Goal: Transaction & Acquisition: Subscribe to service/newsletter

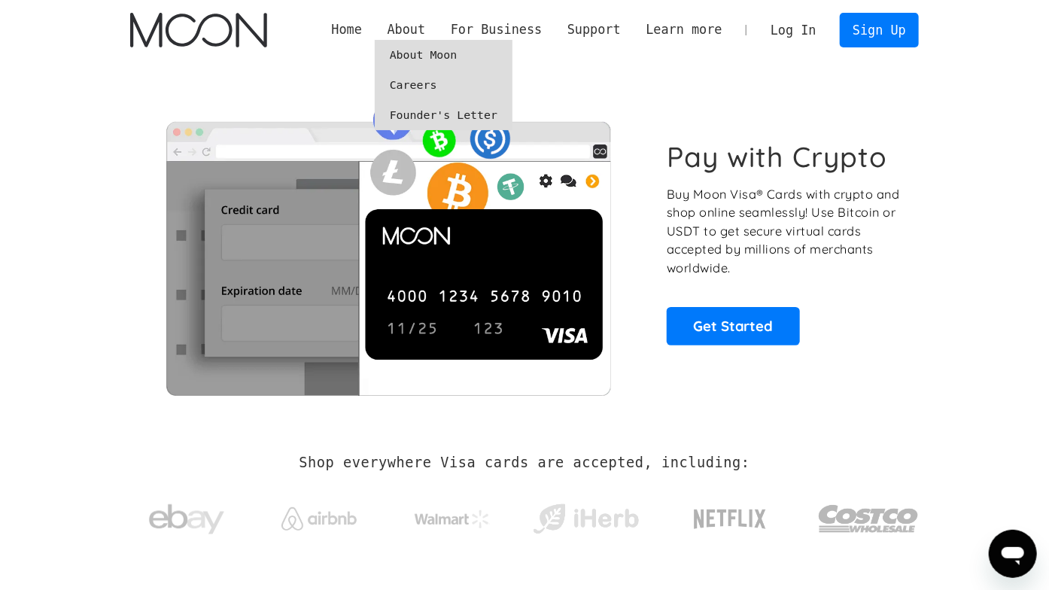
click at [444, 53] on link "About Moon" at bounding box center [444, 55] width 138 height 30
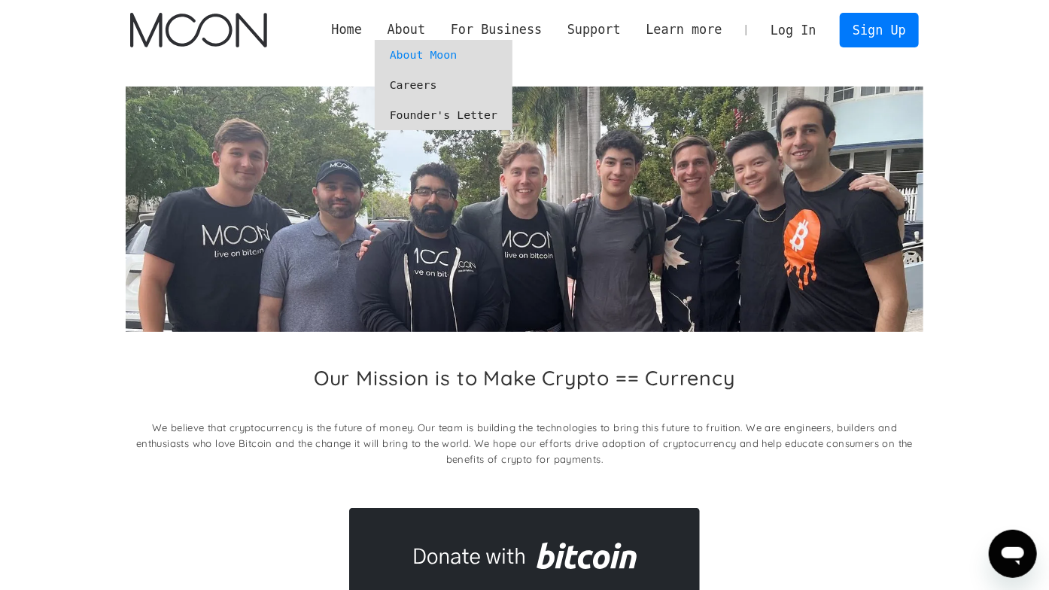
click at [440, 87] on link "Careers" at bounding box center [444, 85] width 138 height 30
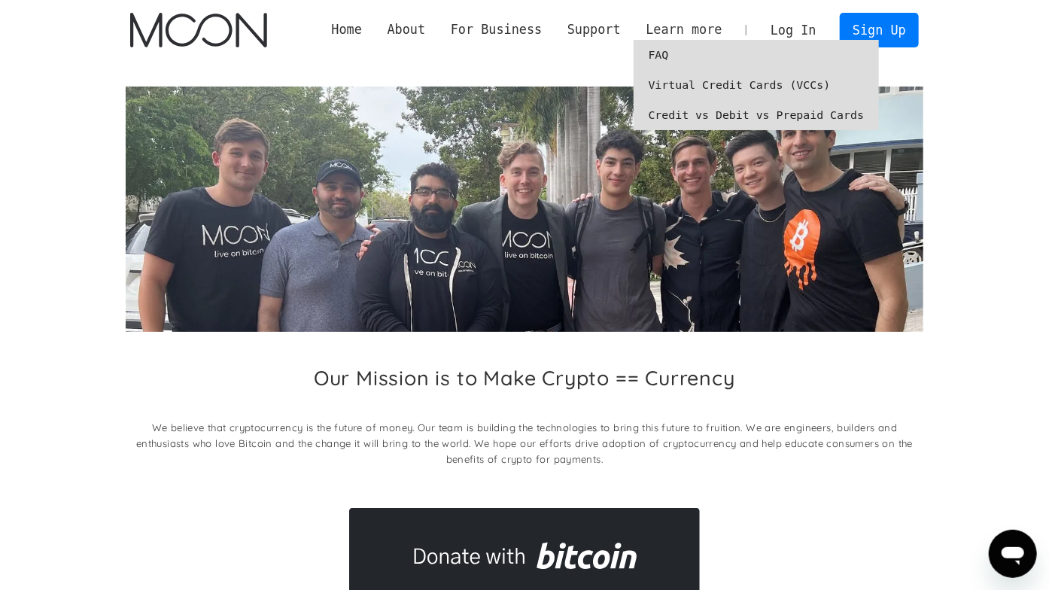
click at [715, 38] on div "Learn more" at bounding box center [684, 29] width 76 height 19
click at [717, 81] on link "Virtual Credit Cards (VCCs)" at bounding box center [757, 85] width 246 height 30
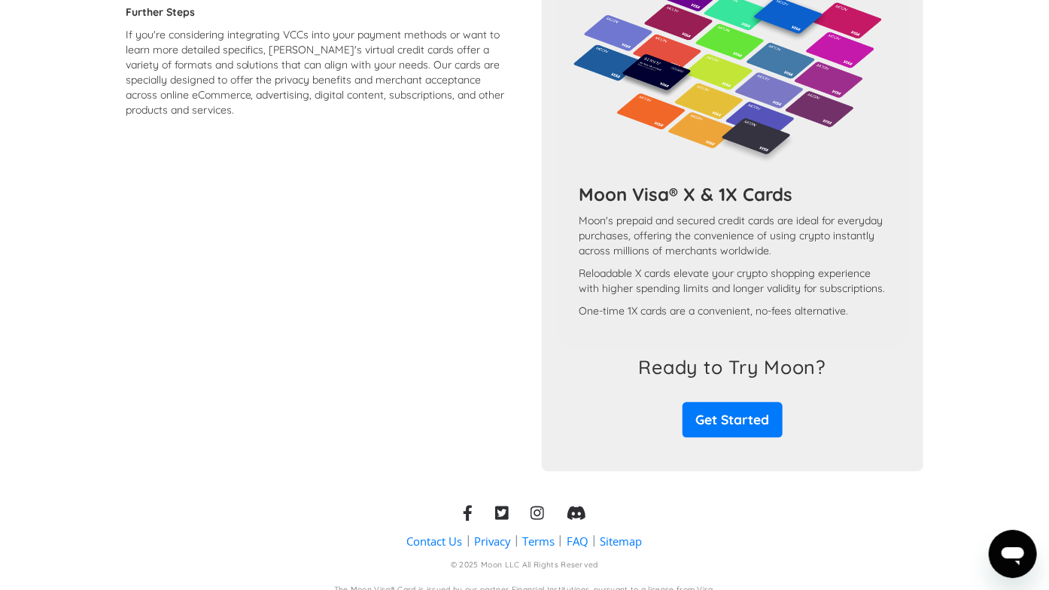
scroll to position [1361, 0]
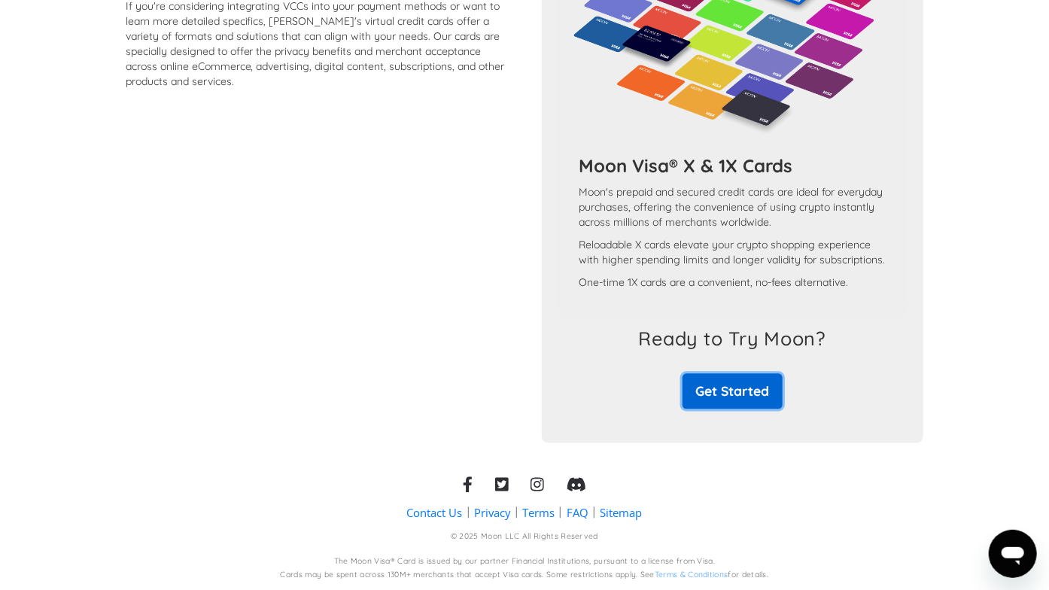
click at [769, 395] on link "Get Started" at bounding box center [733, 390] width 100 height 35
